Goal: Information Seeking & Learning: Learn about a topic

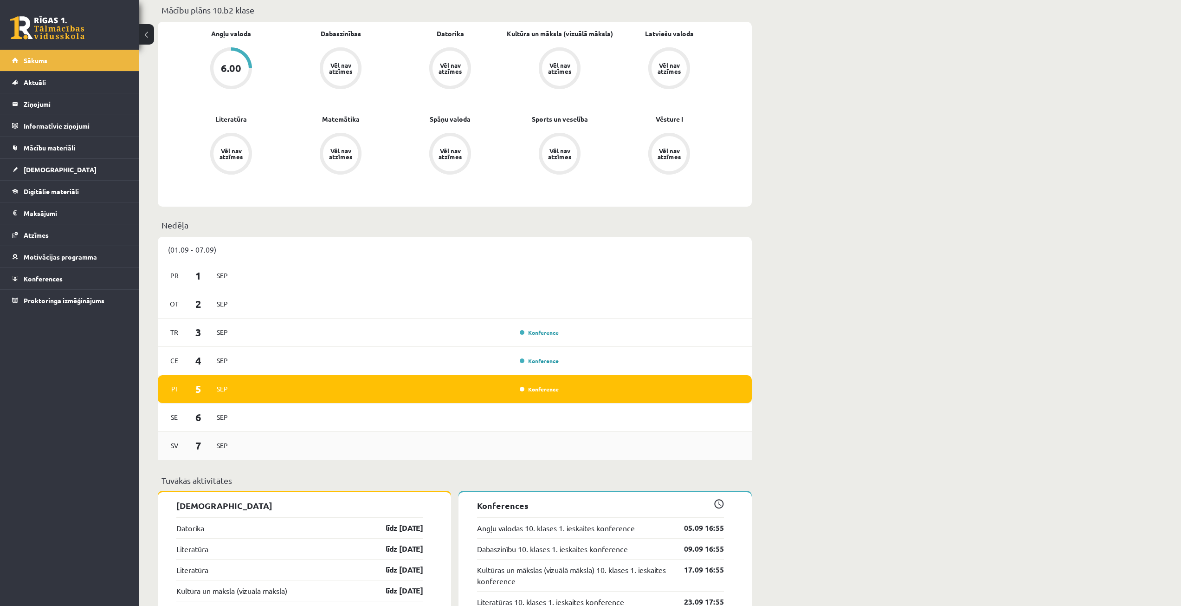
scroll to position [464, 0]
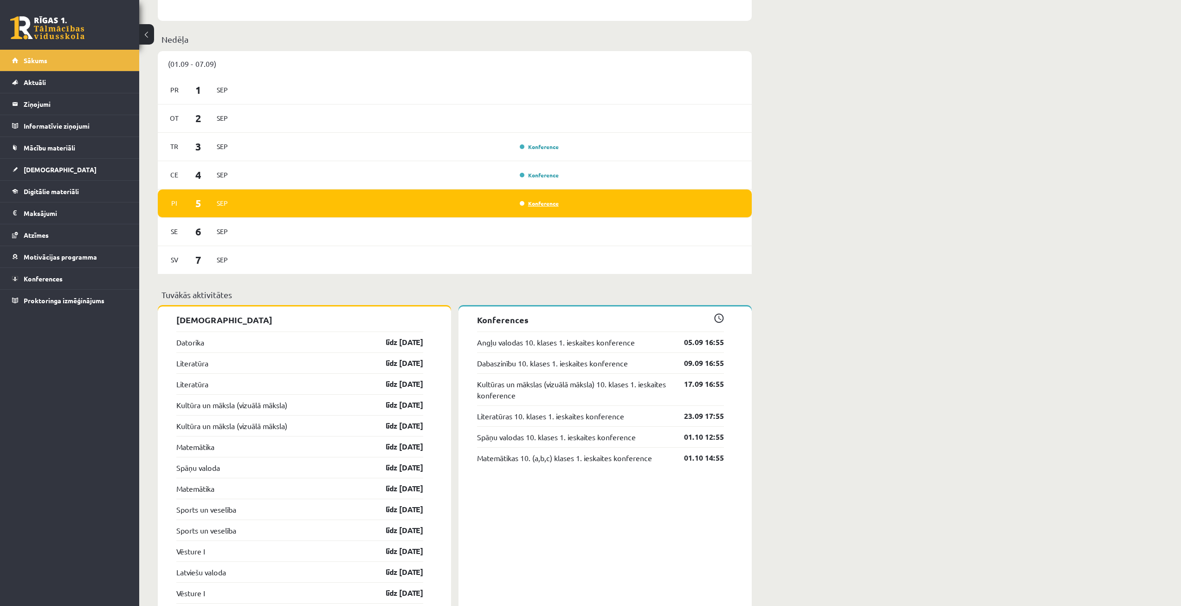
click at [525, 200] on link "Konference" at bounding box center [539, 203] width 39 height 7
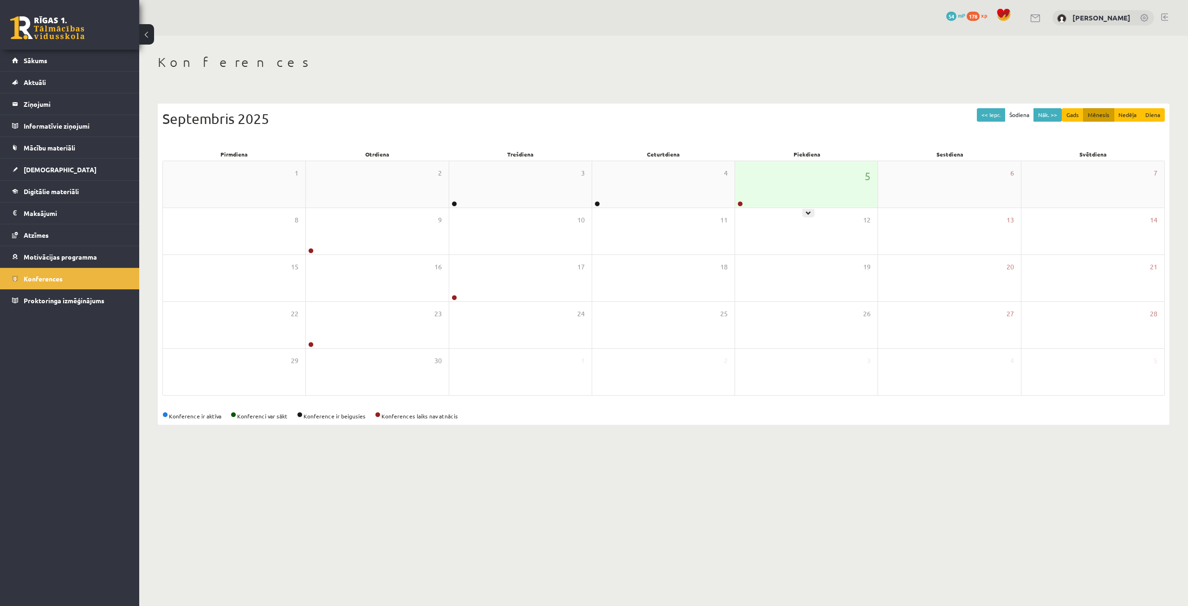
click at [743, 206] on div at bounding box center [739, 204] width 9 height 6
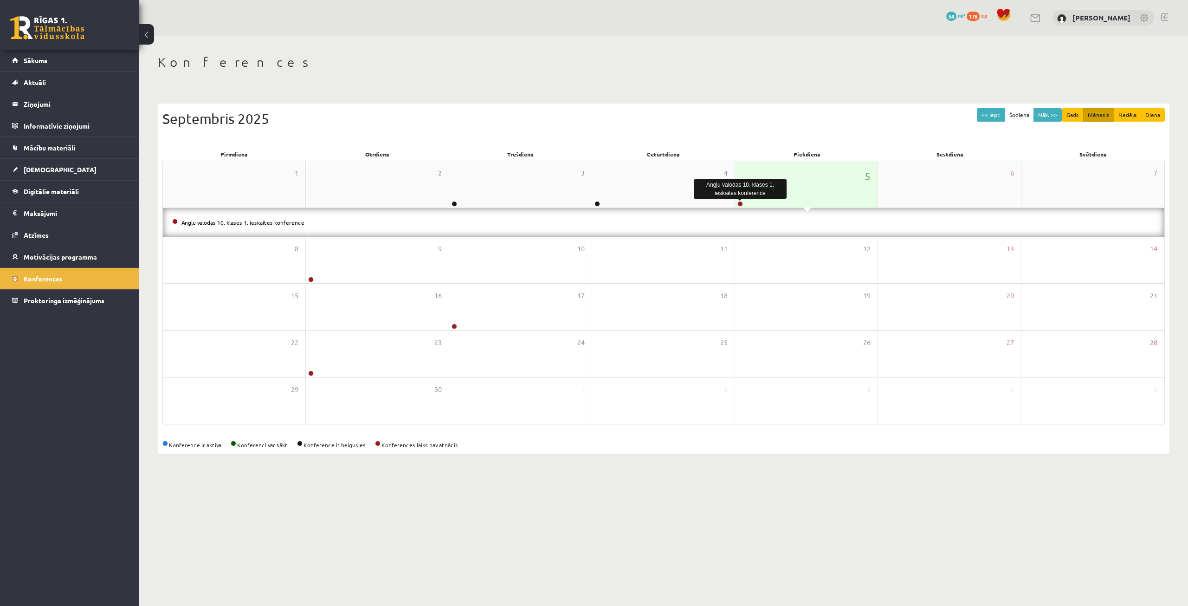
click at [739, 205] on link at bounding box center [740, 204] width 6 height 6
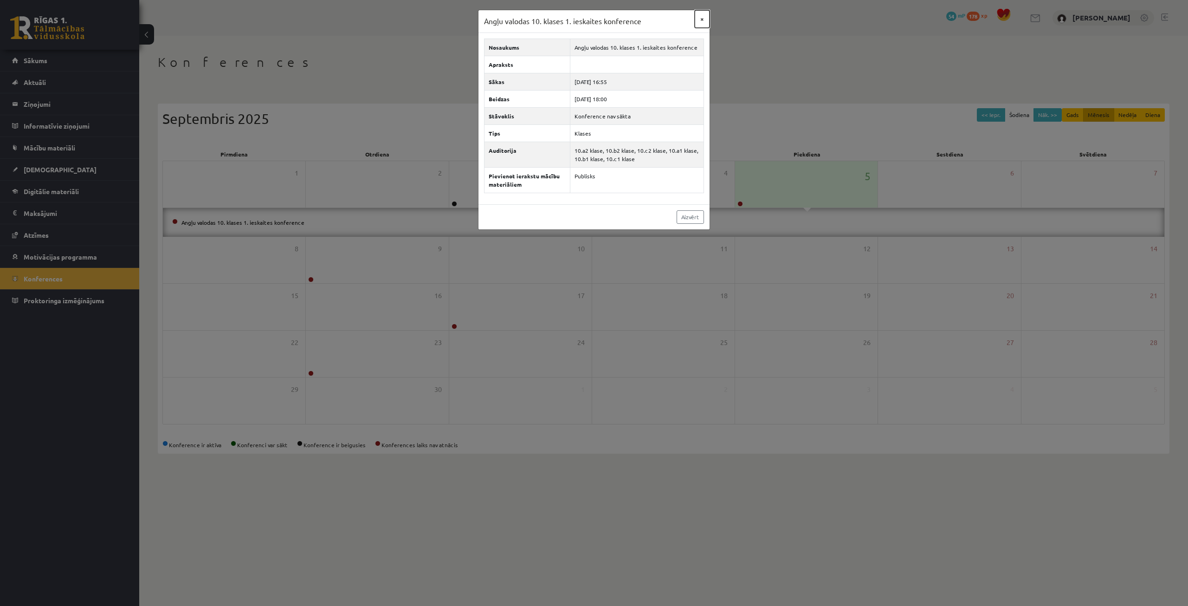
drag, startPoint x: 702, startPoint y: 19, endPoint x: 669, endPoint y: 35, distance: 37.4
click at [702, 19] on button "×" at bounding box center [702, 19] width 15 height 18
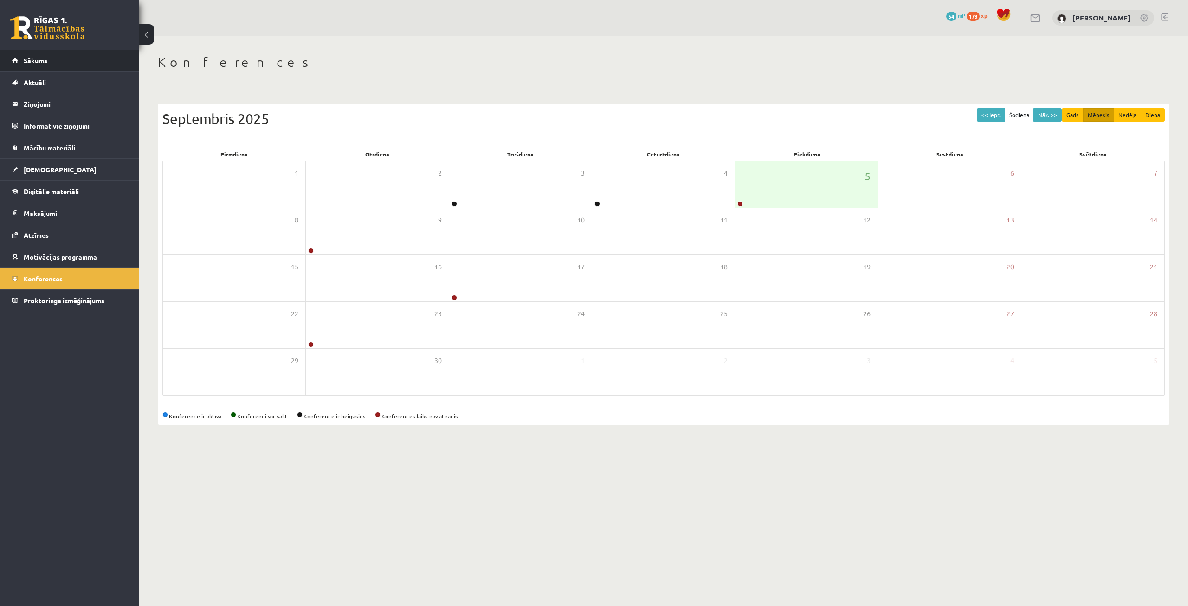
click at [33, 57] on span "Sākums" at bounding box center [36, 60] width 24 height 8
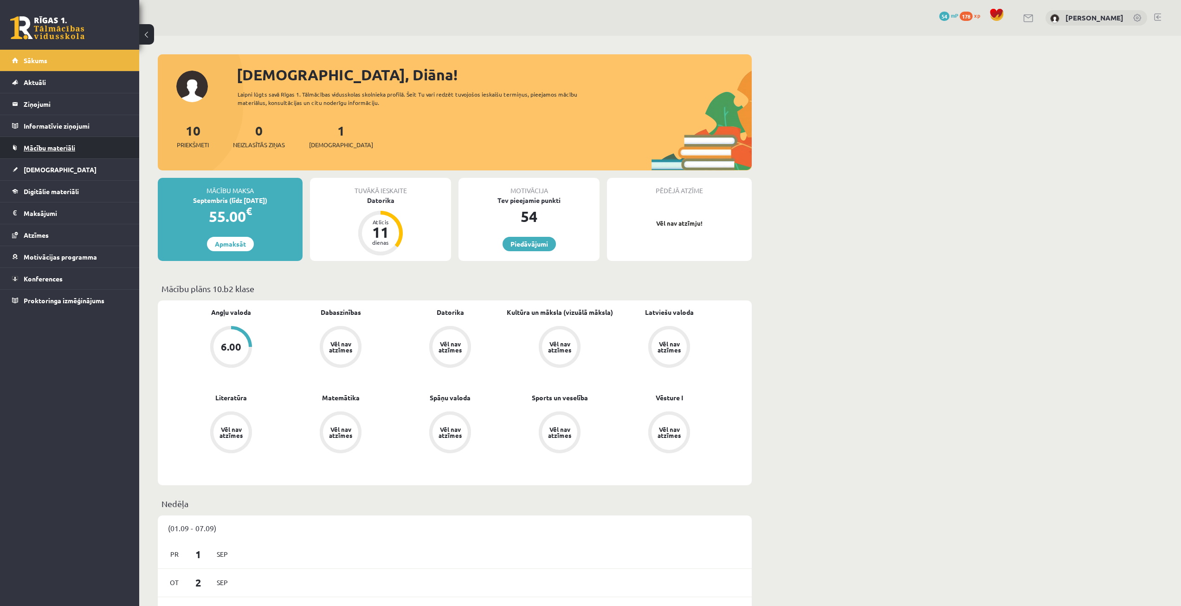
click at [37, 150] on span "Mācību materiāli" at bounding box center [50, 147] width 52 height 8
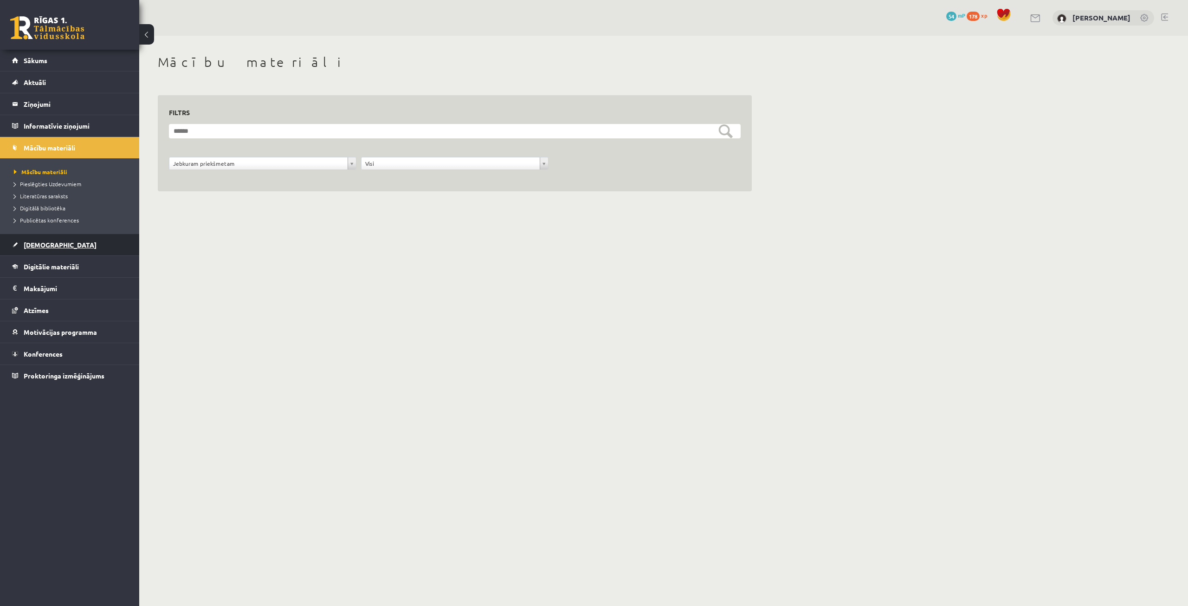
click at [37, 251] on link "[DEMOGRAPHIC_DATA]" at bounding box center [70, 244] width 116 height 21
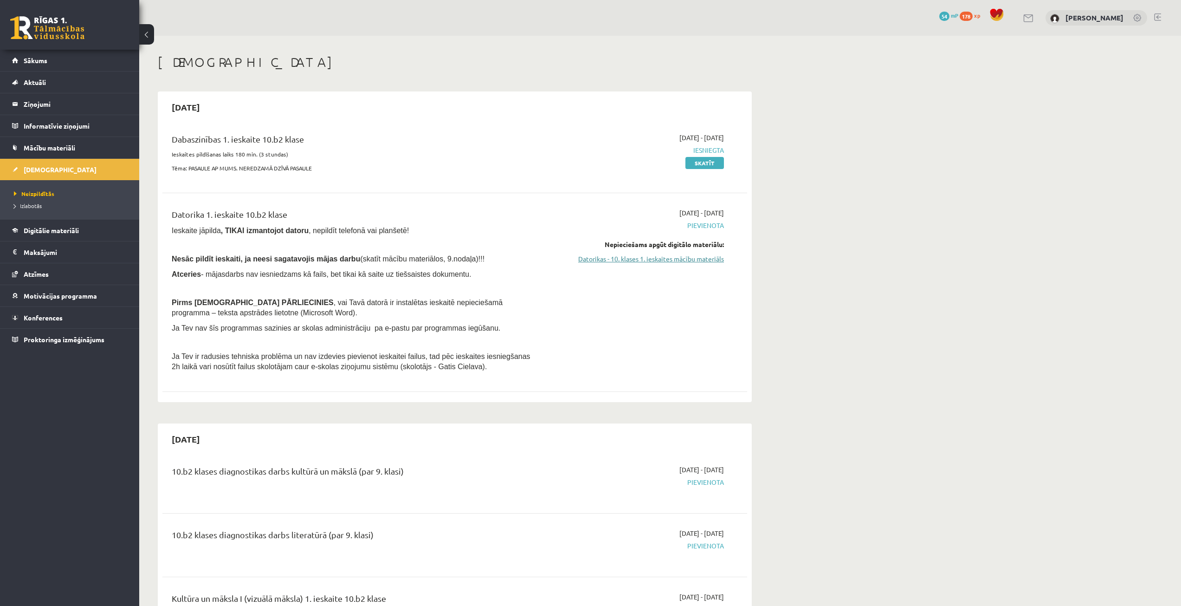
click at [617, 258] on link "Datorikas - 10. klases 1. ieskaites mācību materiāls" at bounding box center [636, 259] width 175 height 10
click at [591, 261] on link "Datorikas - 10. klases 1. ieskaites mācību materiāls" at bounding box center [636, 259] width 175 height 10
click at [595, 258] on link "Datorikas - 10. klases 1. ieskaites mācību materiāls" at bounding box center [636, 259] width 175 height 10
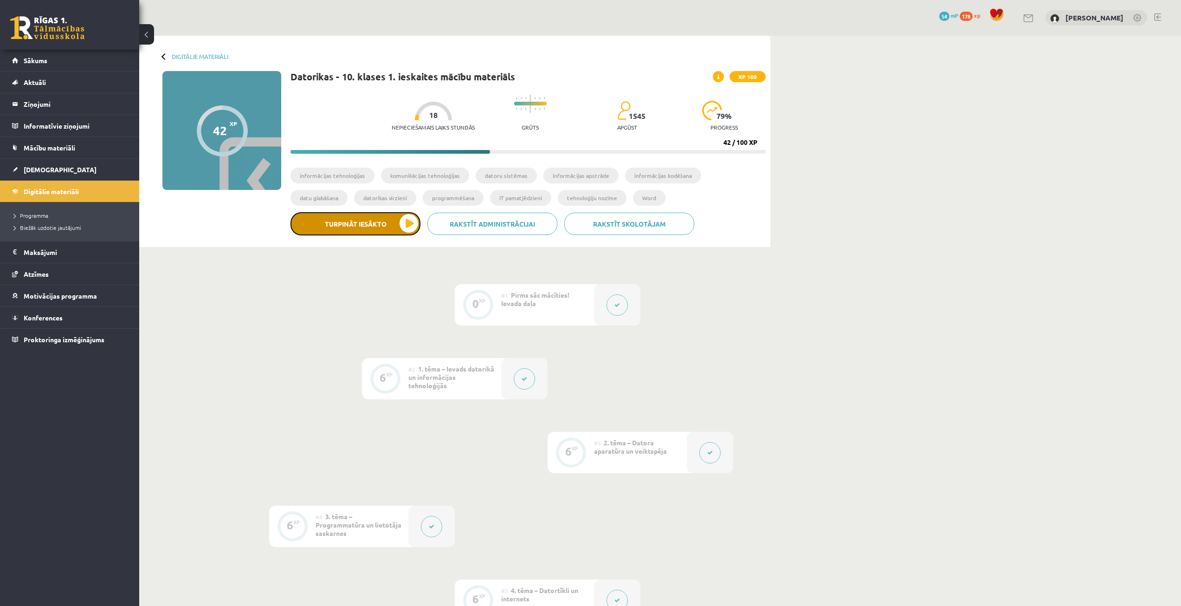
click at [355, 226] on button "Turpināt iesākto" at bounding box center [356, 223] width 130 height 23
